Goal: Task Accomplishment & Management: Manage account settings

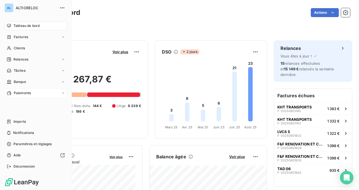
click at [29, 91] on span "Paiements" at bounding box center [22, 93] width 17 height 5
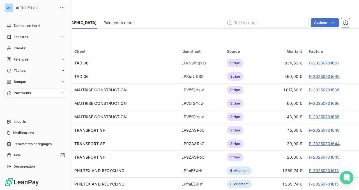
click at [12, 101] on div "Tableau de bord Factures Clients Relances Tâches Banque Paiements Imports Notif…" at bounding box center [35, 96] width 63 height 150
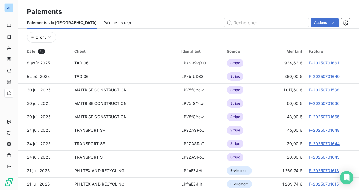
click at [157, 17] on div "Paiements" at bounding box center [188, 12] width 341 height 10
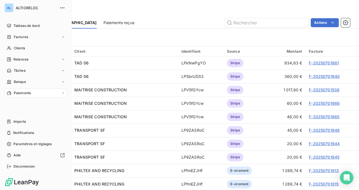
click at [14, 93] on span "Paiements" at bounding box center [22, 93] width 17 height 5
click at [18, 48] on span "Clients" at bounding box center [19, 48] width 11 height 5
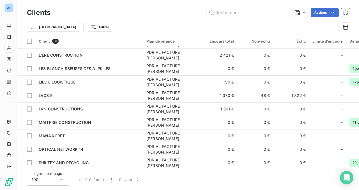
scroll to position [176, 0]
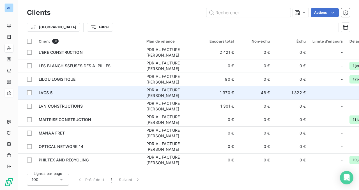
click at [45, 93] on span "LVCS 5" at bounding box center [46, 92] width 14 height 5
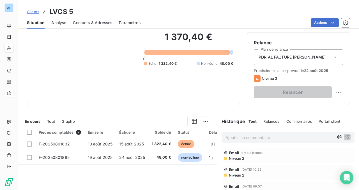
scroll to position [51, 0]
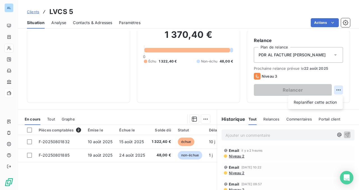
click at [337, 89] on html "AL Clients LVCS 5 Situation Analyse Contacts & Adresses Paramètres Actions Info…" at bounding box center [179, 95] width 359 height 190
click at [316, 103] on div "Replanifier cette action" at bounding box center [316, 102] width 50 height 9
select select "7"
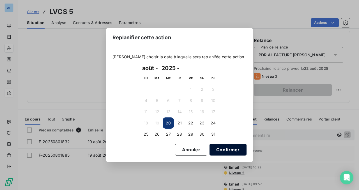
click at [216, 148] on button "Confirmer" at bounding box center [228, 150] width 37 height 12
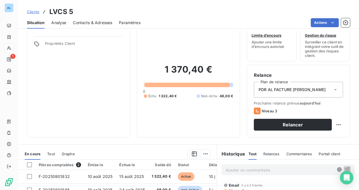
scroll to position [0, 0]
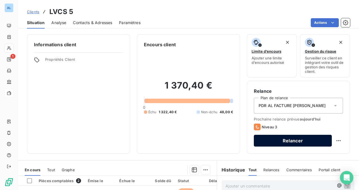
click at [278, 141] on button "Relancer" at bounding box center [293, 141] width 78 height 12
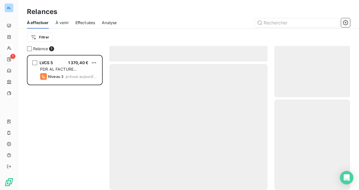
scroll to position [135, 76]
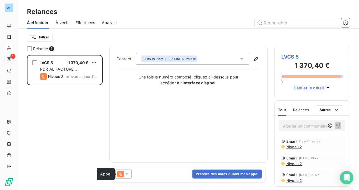
click at [127, 176] on icon at bounding box center [127, 175] width 6 height 6
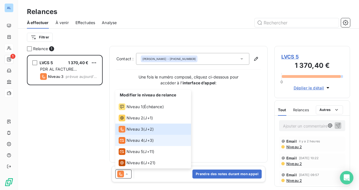
click at [135, 139] on span "Niveau 4" at bounding box center [135, 141] width 17 height 6
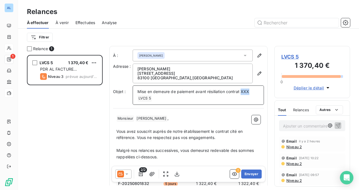
drag, startPoint x: 250, startPoint y: 92, endPoint x: 242, endPoint y: 92, distance: 7.9
click at [242, 92] on span "Mise en demeure de paiement avant résiliation contrat XXX" at bounding box center [194, 91] width 112 height 5
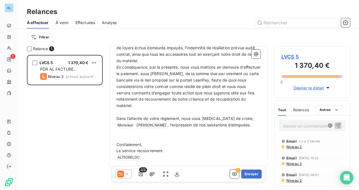
scroll to position [240, 0]
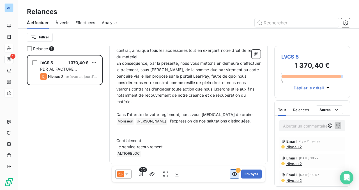
click at [233, 174] on icon "button" at bounding box center [235, 175] width 6 height 6
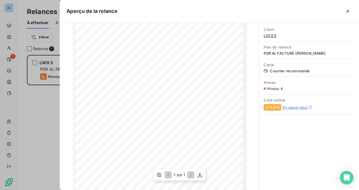
scroll to position [74, 0]
click at [200, 177] on icon "button" at bounding box center [200, 175] width 6 height 6
